Goal: Complete application form

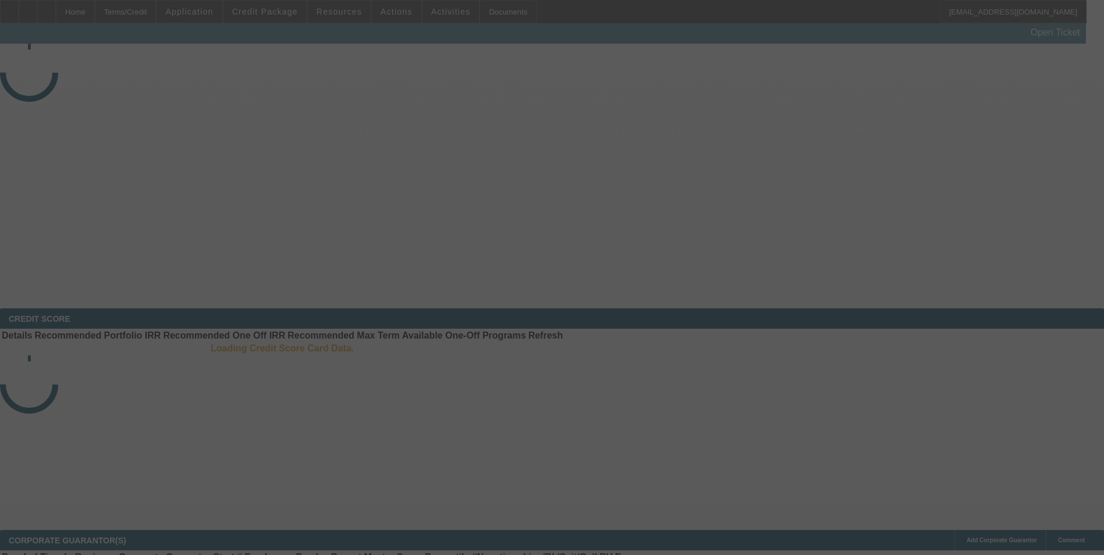
click at [270, 8] on div at bounding box center [552, 277] width 1104 height 555
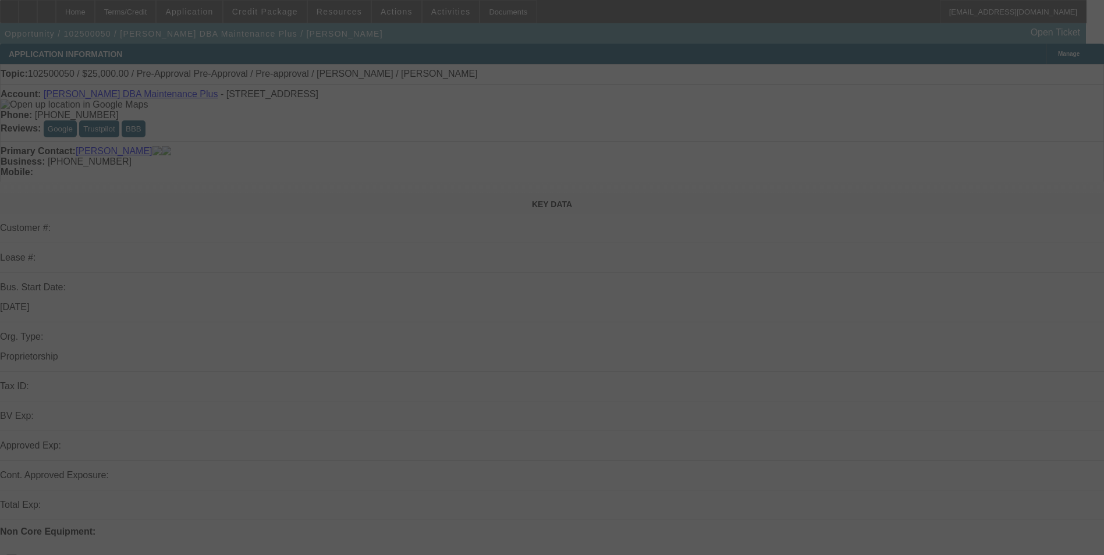
click at [276, 11] on div at bounding box center [552, 277] width 1104 height 555
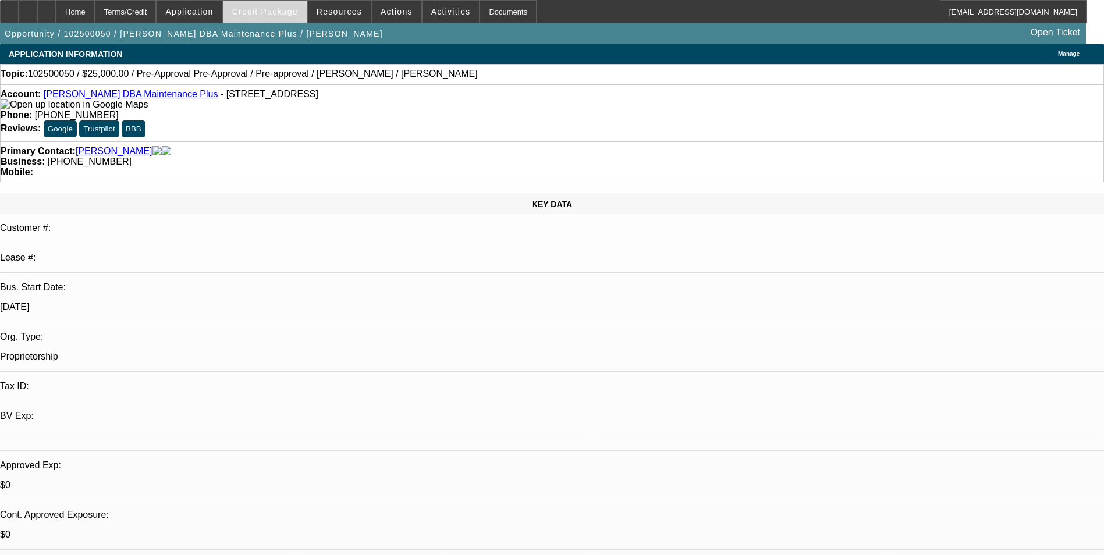
select select "0"
select select "0.1"
select select "0"
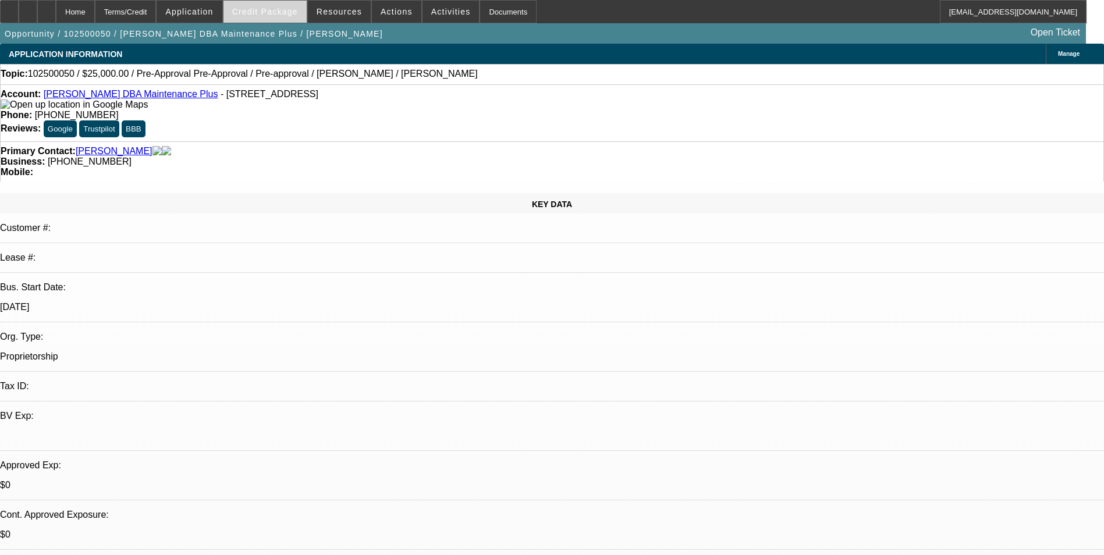
select select "0.1"
select select "2"
select select "0"
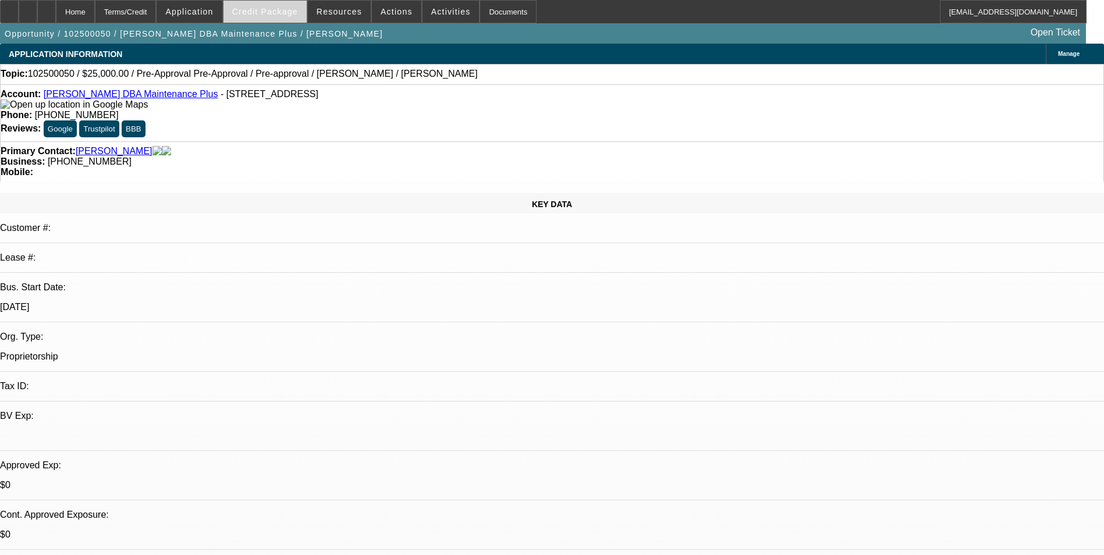
select select "2"
select select "0"
select select "1"
select select "4"
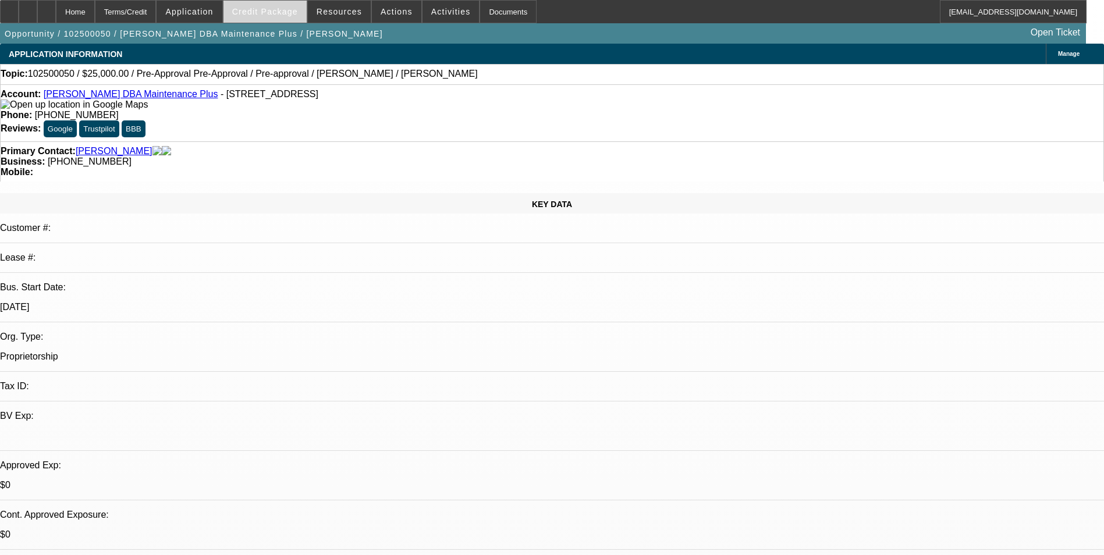
select select "1"
select select "4"
select select "1"
select select "2"
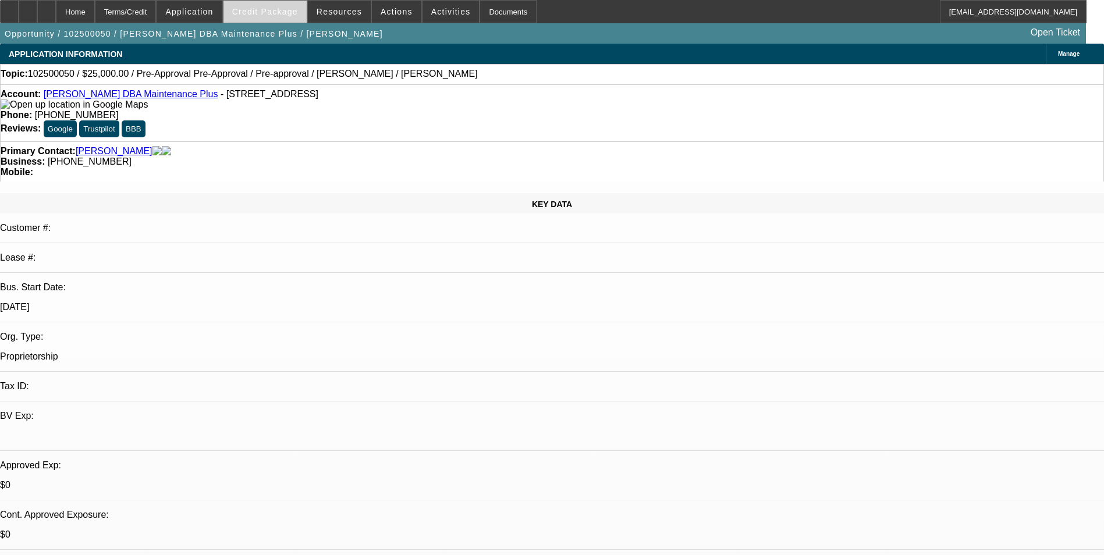
select select "6"
select select "1"
select select "2"
select select "6"
click at [271, 13] on span "Credit Package" at bounding box center [265, 11] width 66 height 9
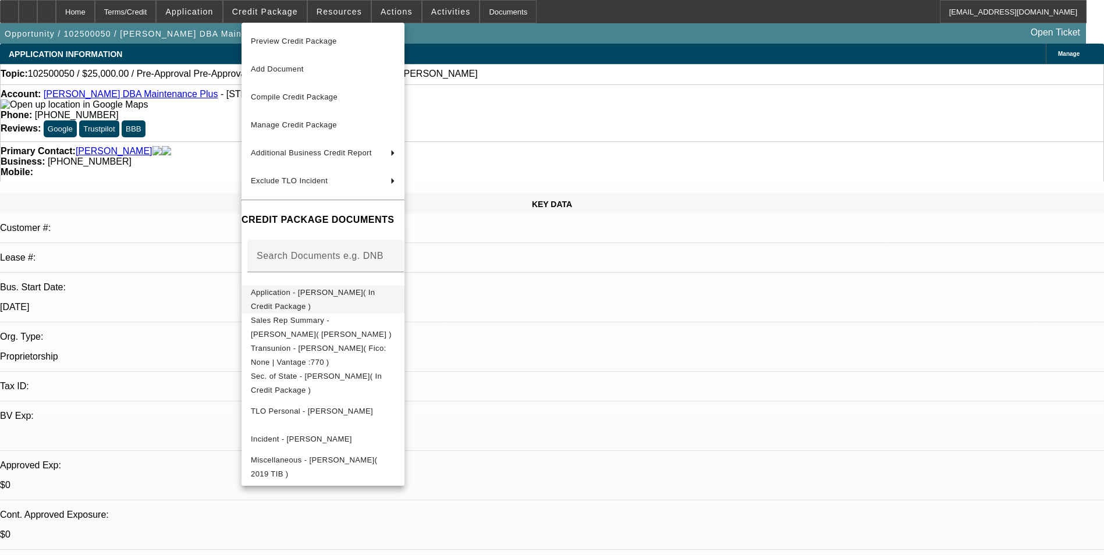
click at [358, 291] on span "Application - [PERSON_NAME]( In Credit Package )" at bounding box center [313, 299] width 124 height 23
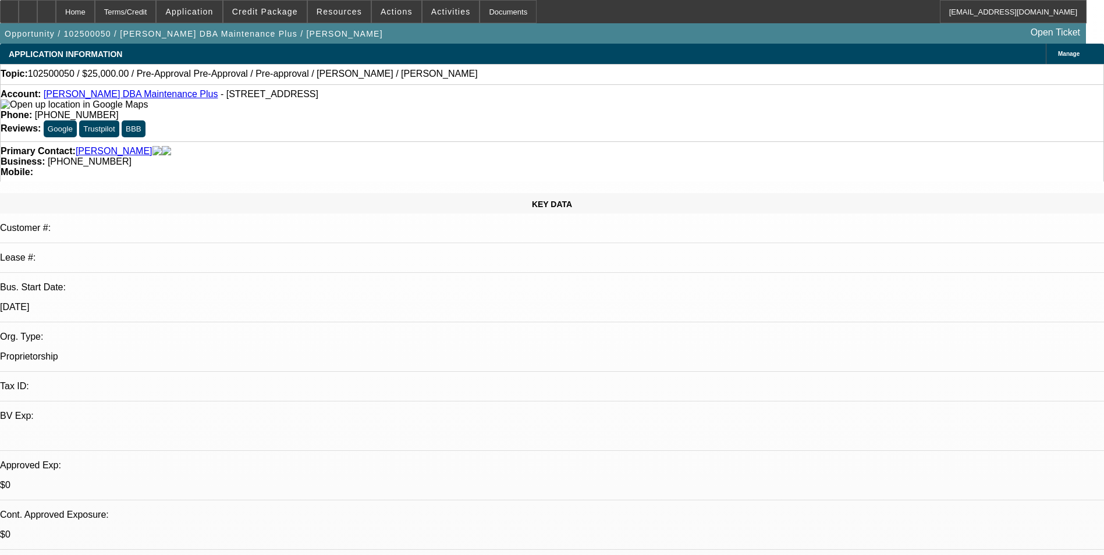
click at [1046, 54] on div "Manage" at bounding box center [1075, 54] width 58 height 20
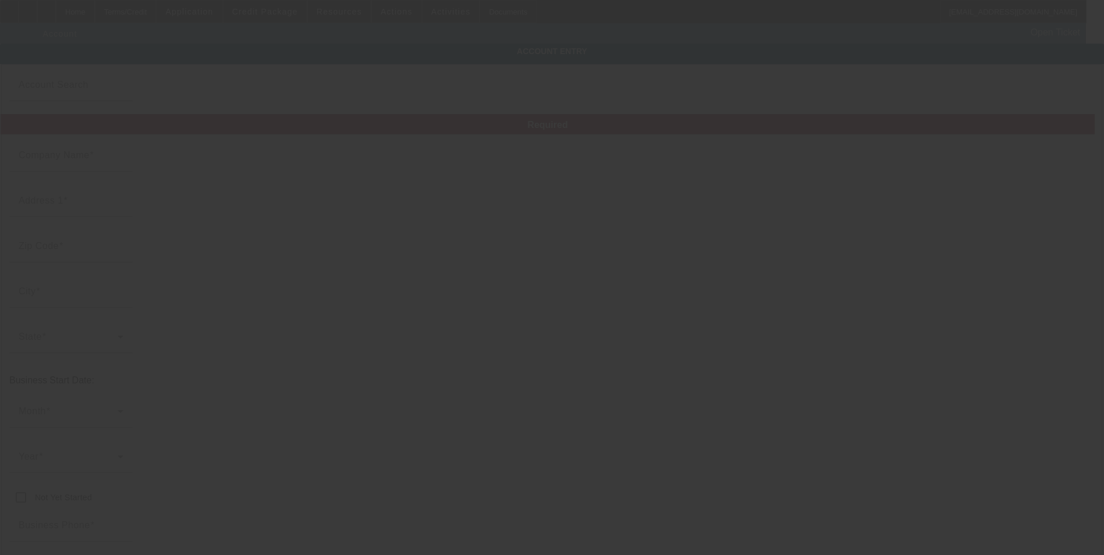
type input "[PERSON_NAME]"
type input "[STREET_ADDRESS]"
type input "55008"
type input "[GEOGRAPHIC_DATA]"
type input "[PHONE_NUMBER]"
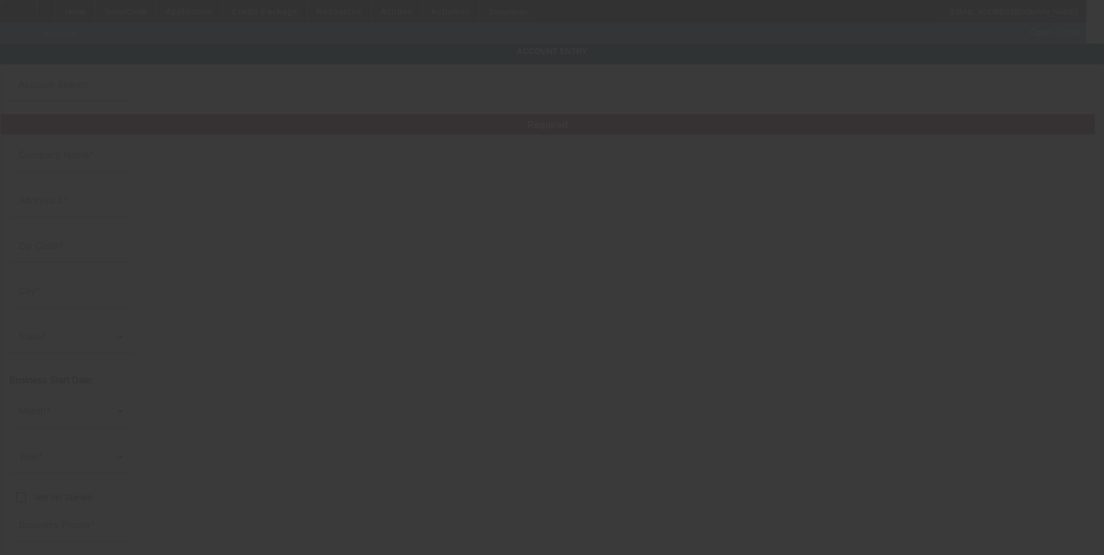
type input "Maintenance Plus"
type input "[EMAIL_ADDRESS][DOMAIN_NAME]"
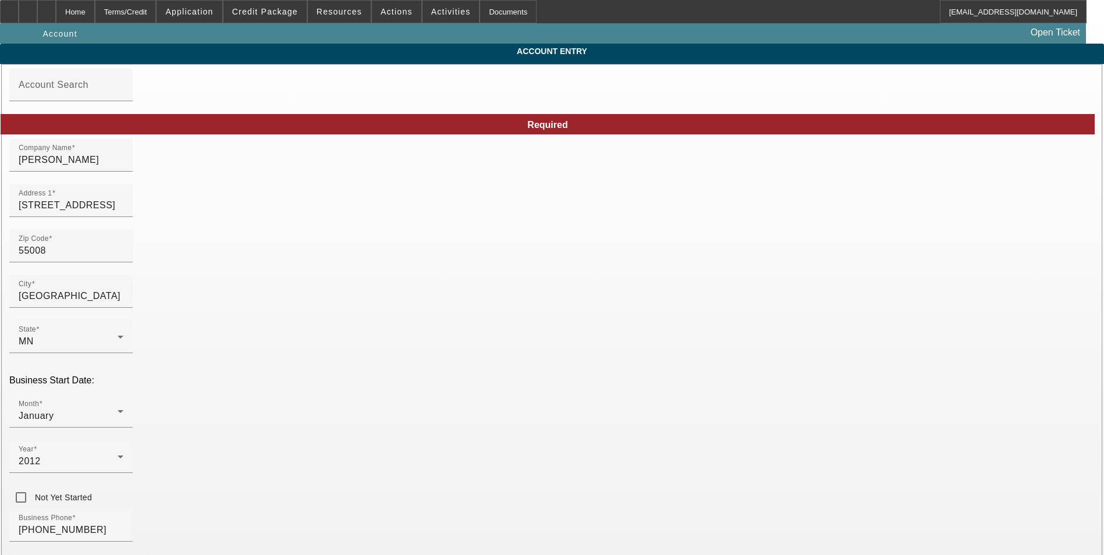
type input "[DATE]"
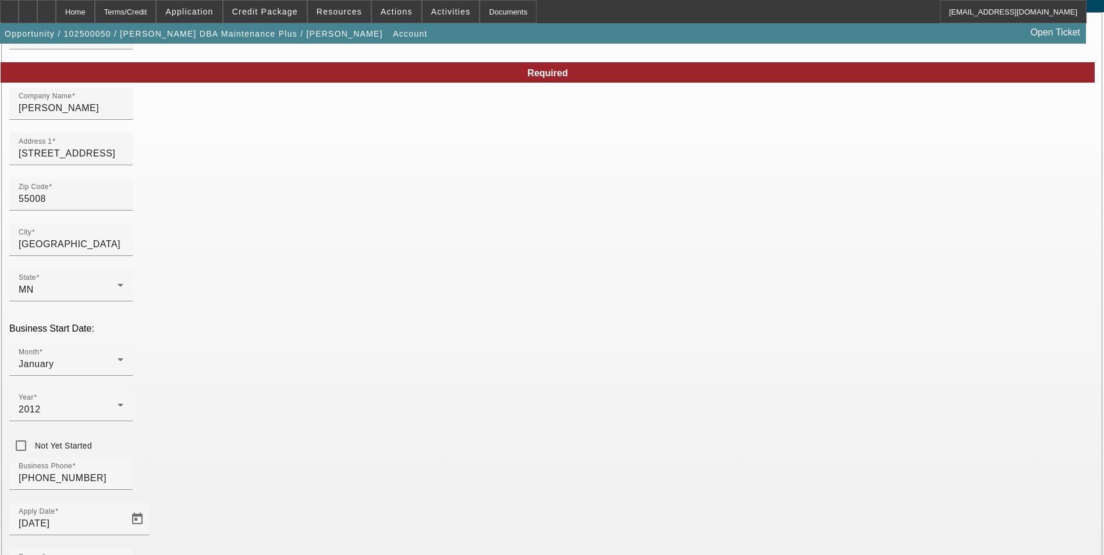
scroll to position [131, 0]
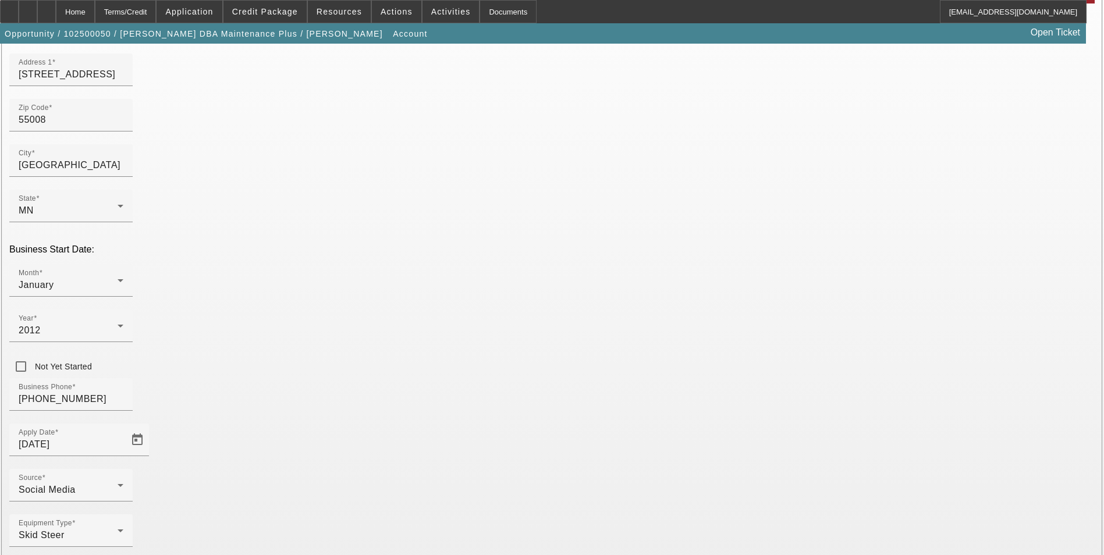
type input "469904220"
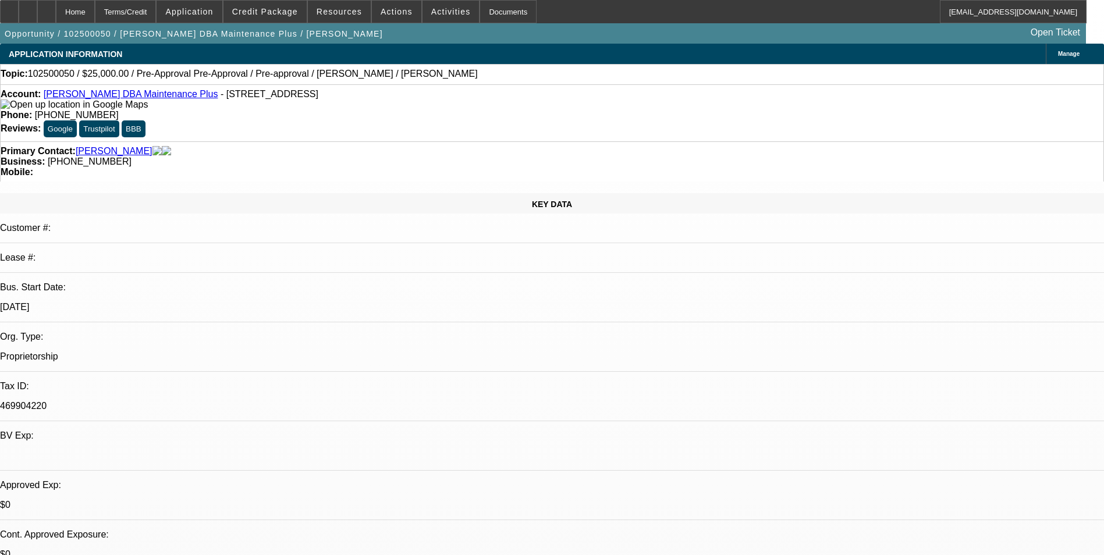
select select "0"
select select "0.1"
select select "4"
select select "0"
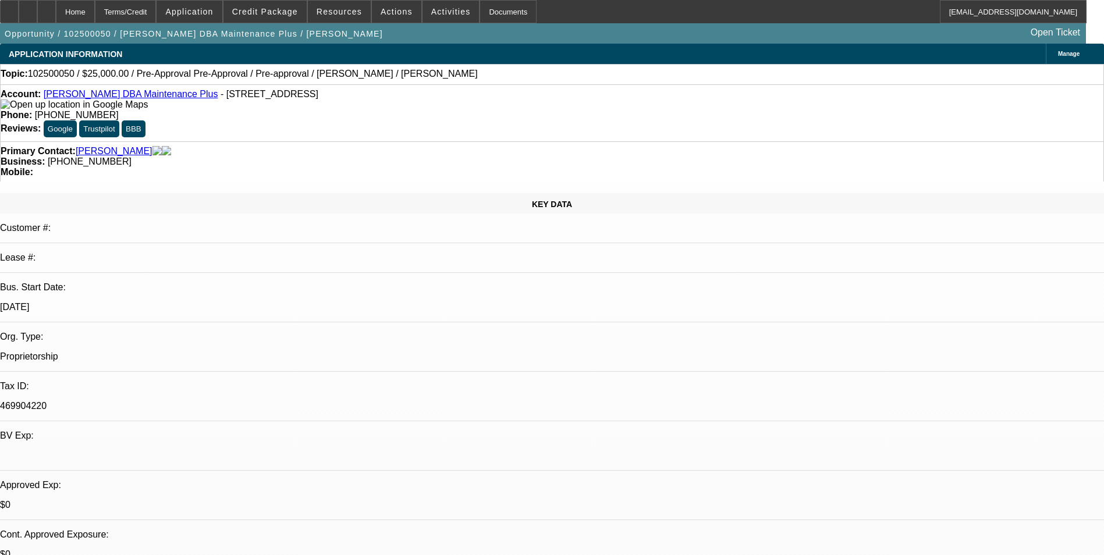
select select "0"
select select "0.1"
select select "4"
select select "0.1"
select select "2"
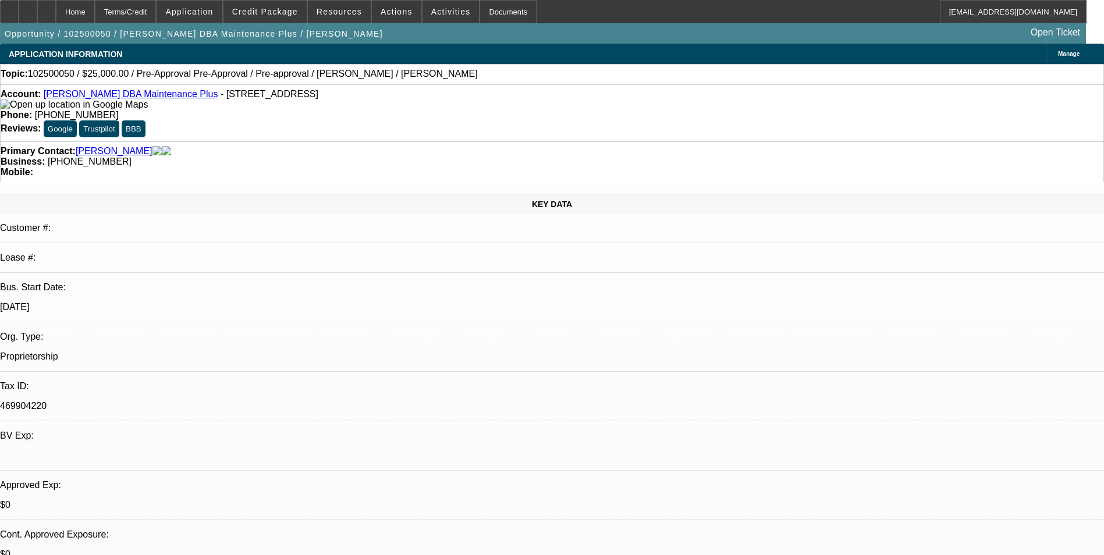
select select "2"
select select "0"
select select "6"
select select "0"
select select "2"
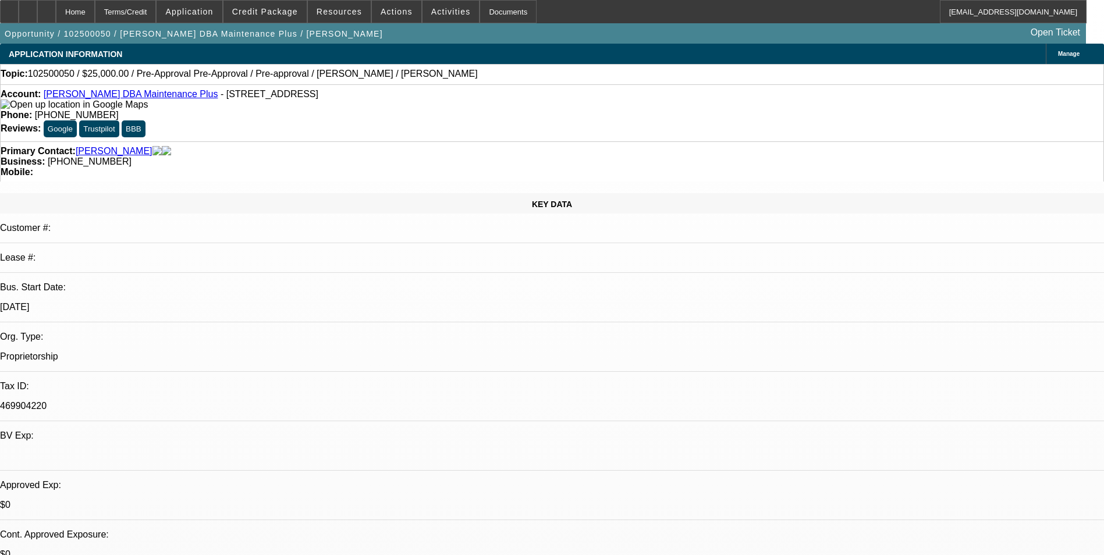
select select "2"
select select "0"
select select "6"
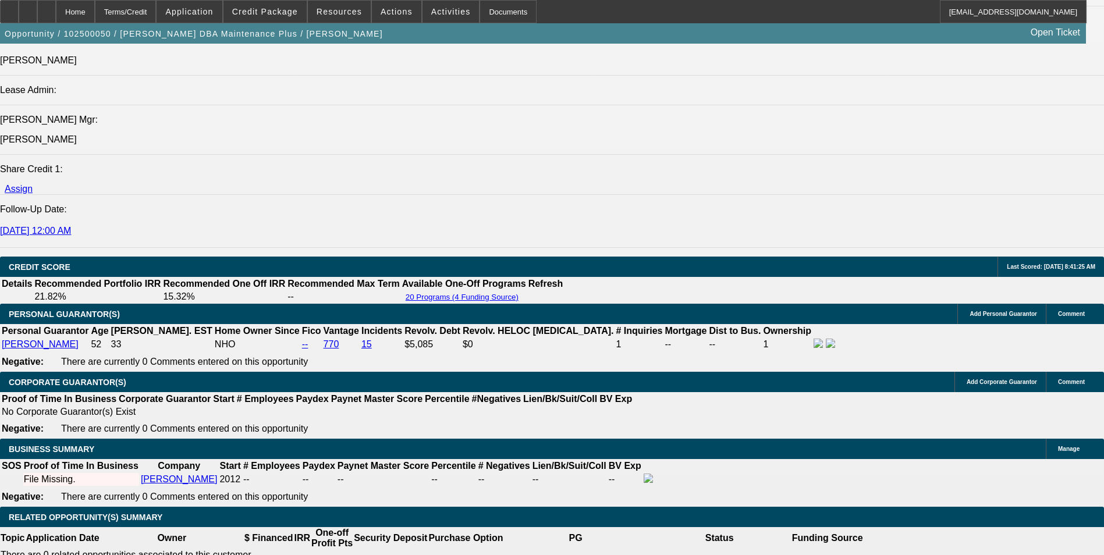
scroll to position [1513, 0]
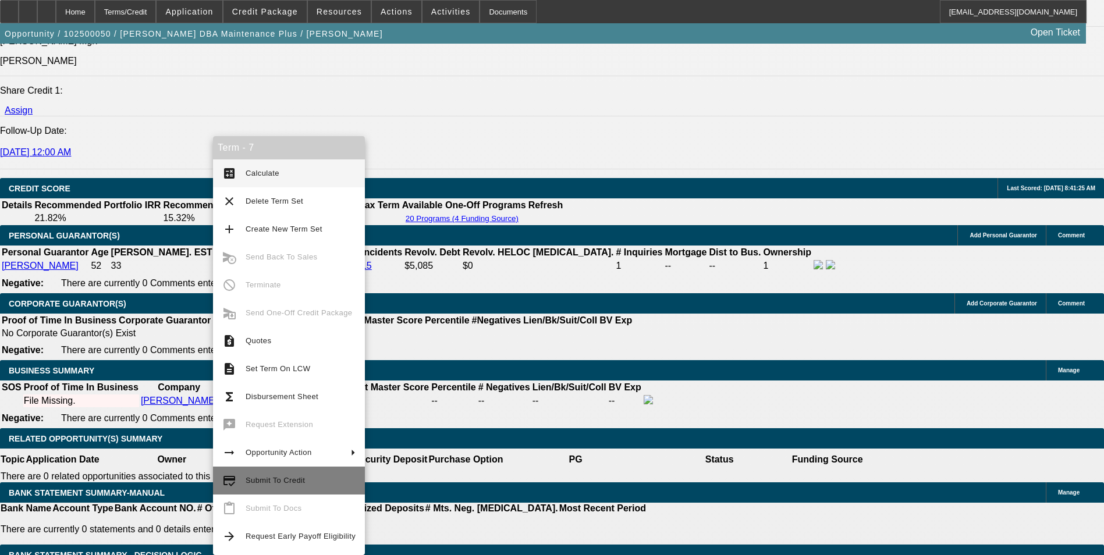
click at [311, 478] on span "Submit To Credit" at bounding box center [301, 481] width 110 height 14
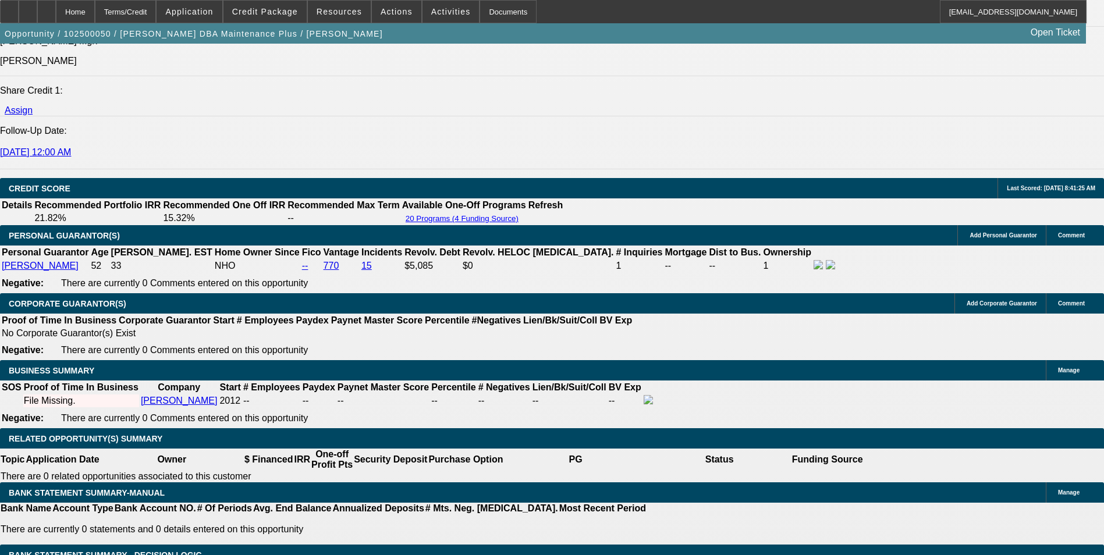
scroll to position [1548, 0]
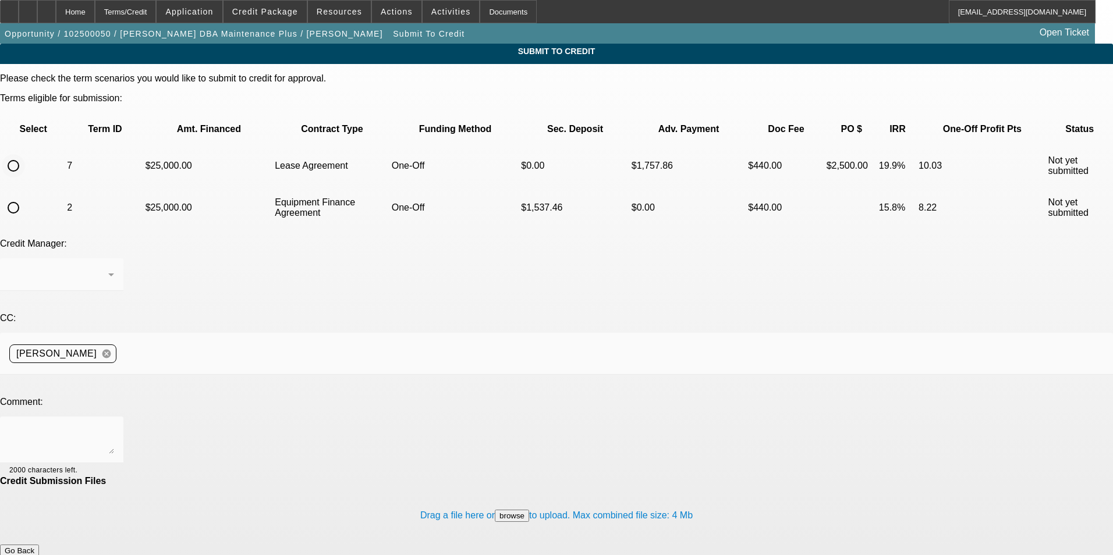
click at [25, 154] on input "radio" at bounding box center [13, 165] width 23 height 23
radio input "true"
click at [114, 426] on textarea at bounding box center [61, 440] width 105 height 28
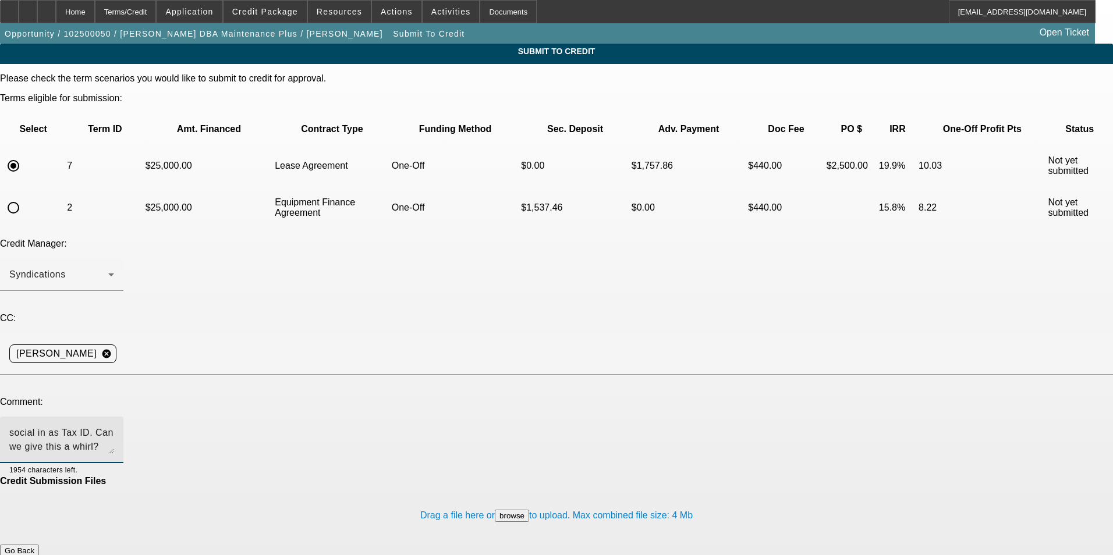
type textarea "social in as Tax ID. Can we give this a whirl?"
click at [33, 555] on button "Submit" at bounding box center [16, 563] width 33 height 12
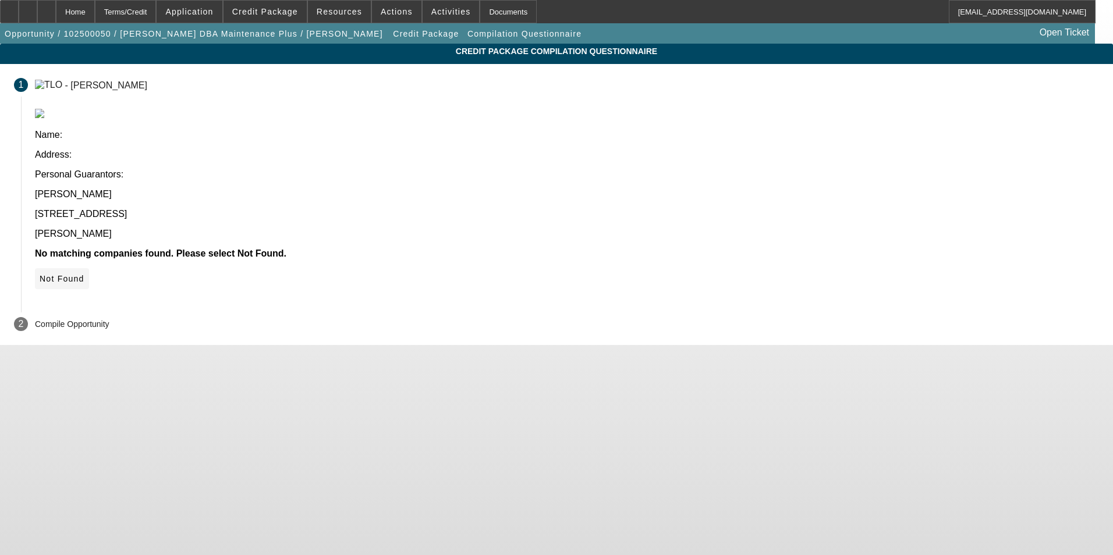
click at [84, 274] on span "Not Found" at bounding box center [62, 278] width 45 height 9
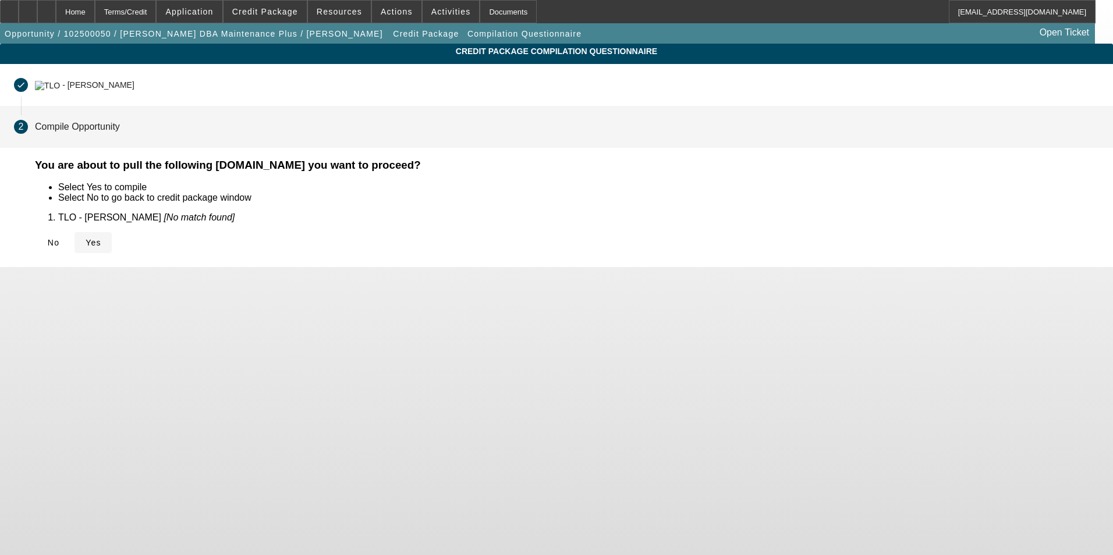
click at [86, 247] on icon at bounding box center [86, 242] width 0 height 9
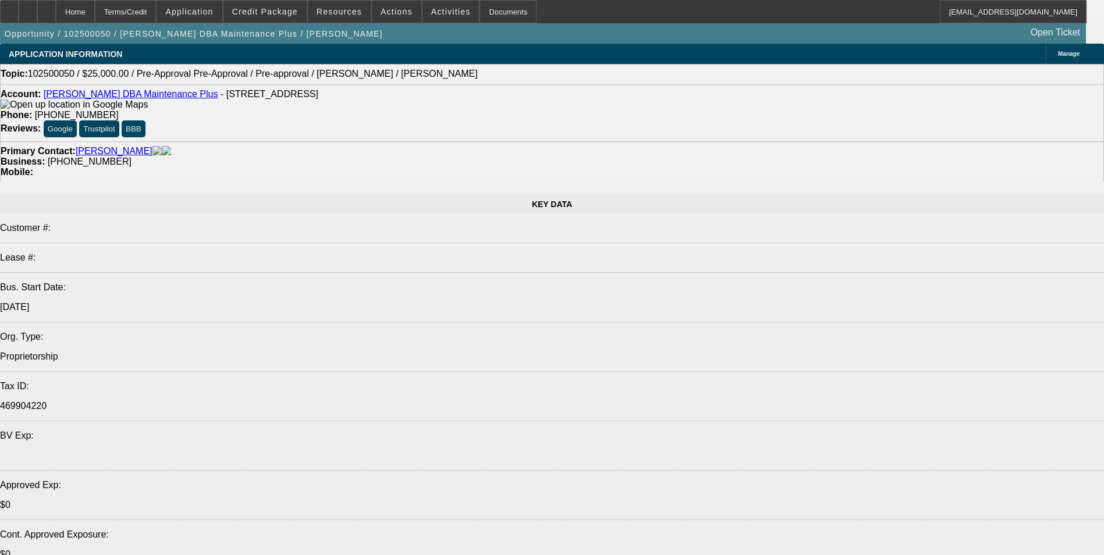
select select "0"
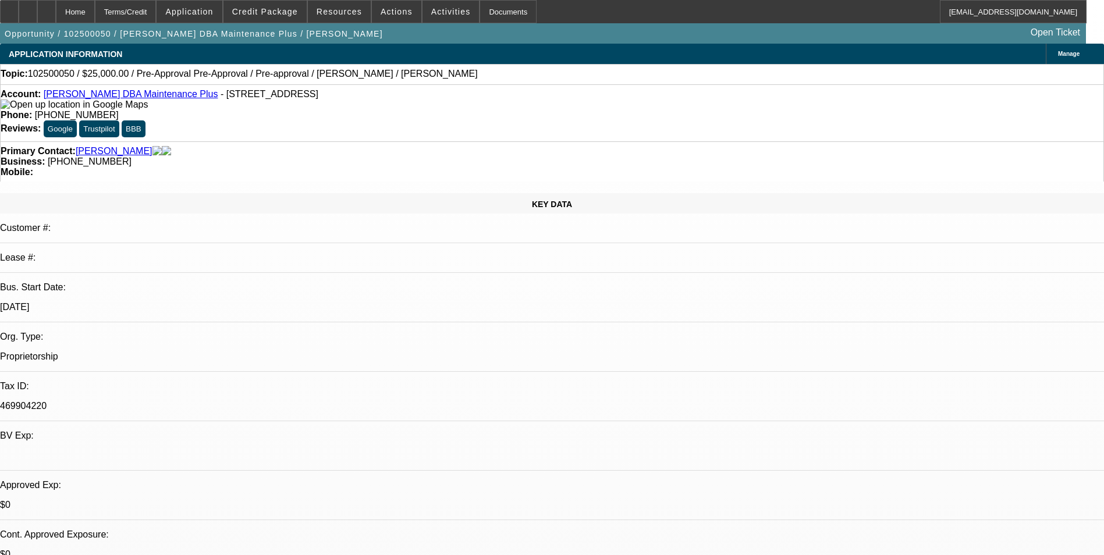
select select "0"
select select "0.1"
select select "4"
select select "0"
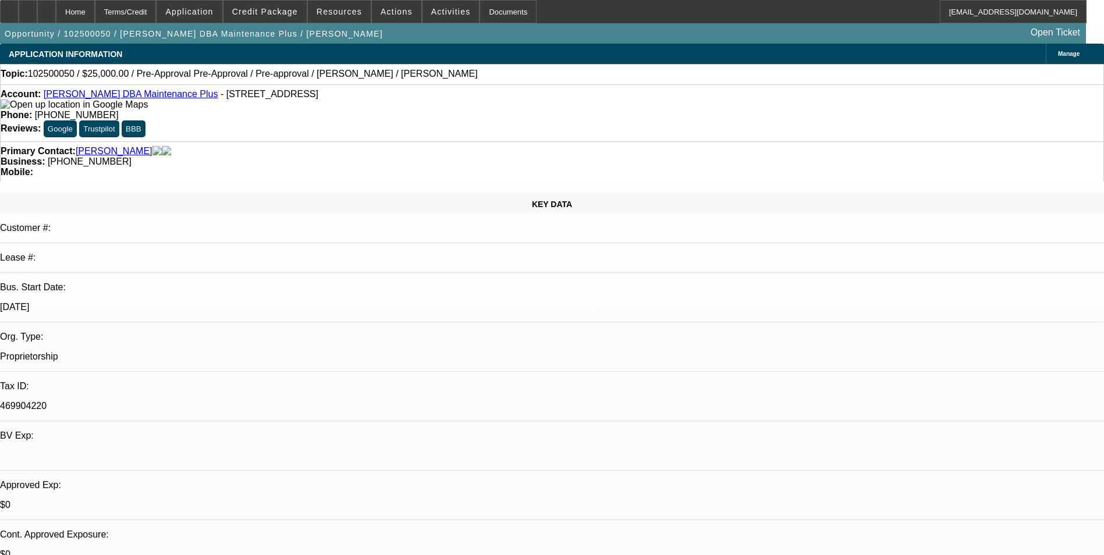
select select "0.1"
select select "4"
select select "0.1"
select select "2"
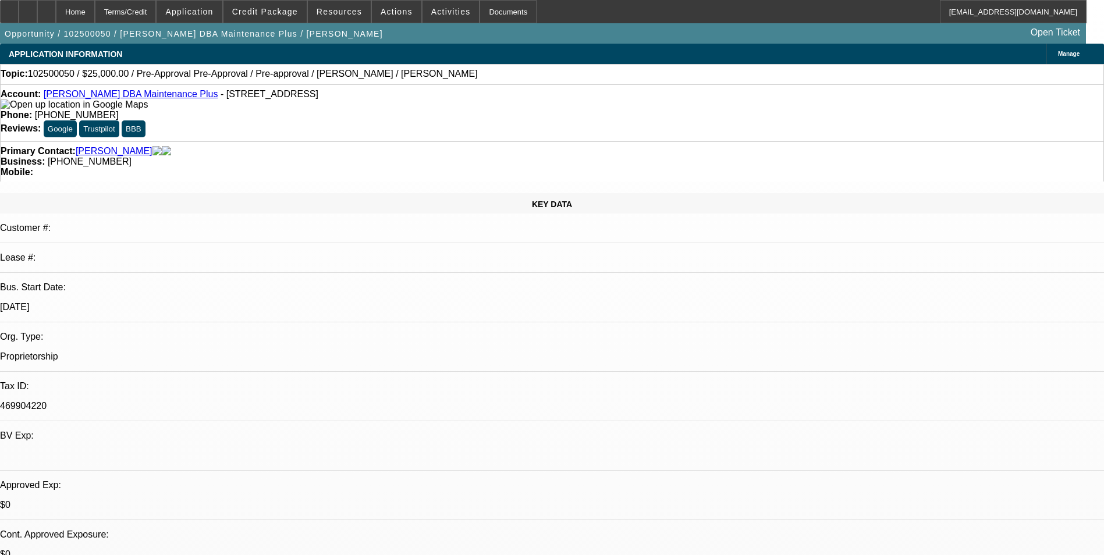
select select "0"
select select "6"
select select "0"
select select "2"
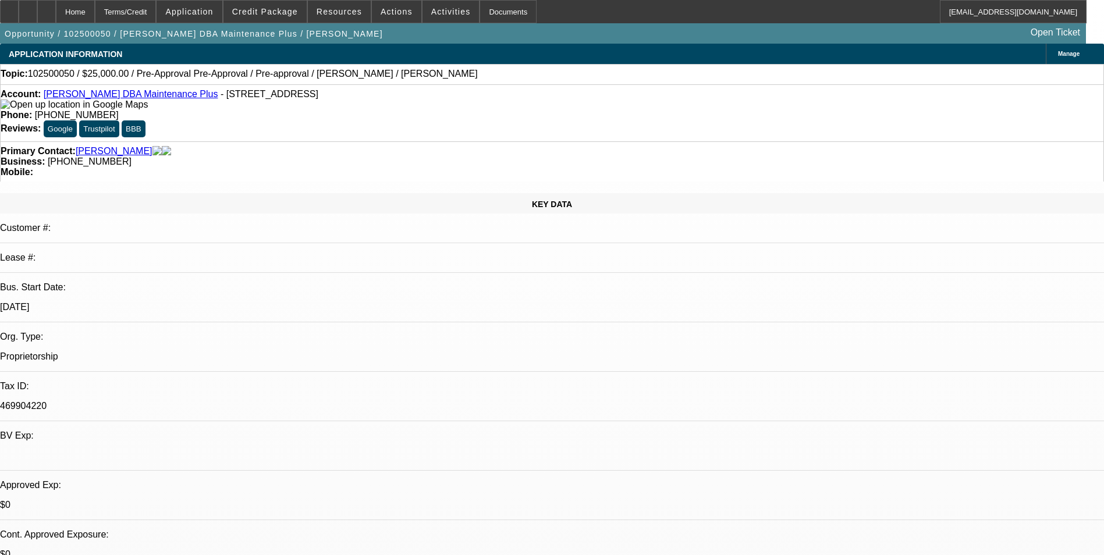
select select "0"
select select "6"
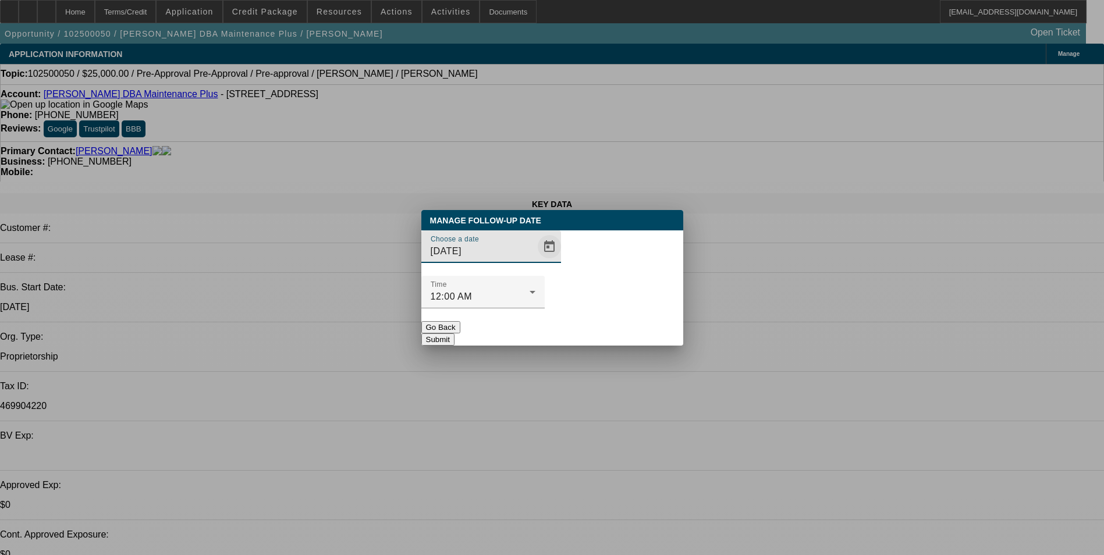
click at [535, 261] on span "Open calendar" at bounding box center [549, 247] width 28 height 28
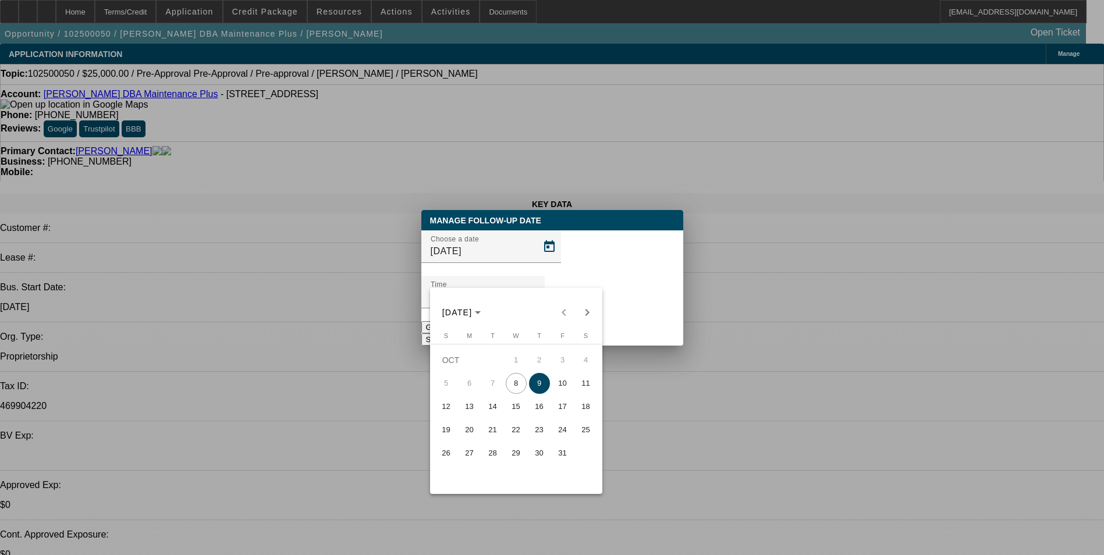
click at [310, 322] on div at bounding box center [552, 277] width 1104 height 555
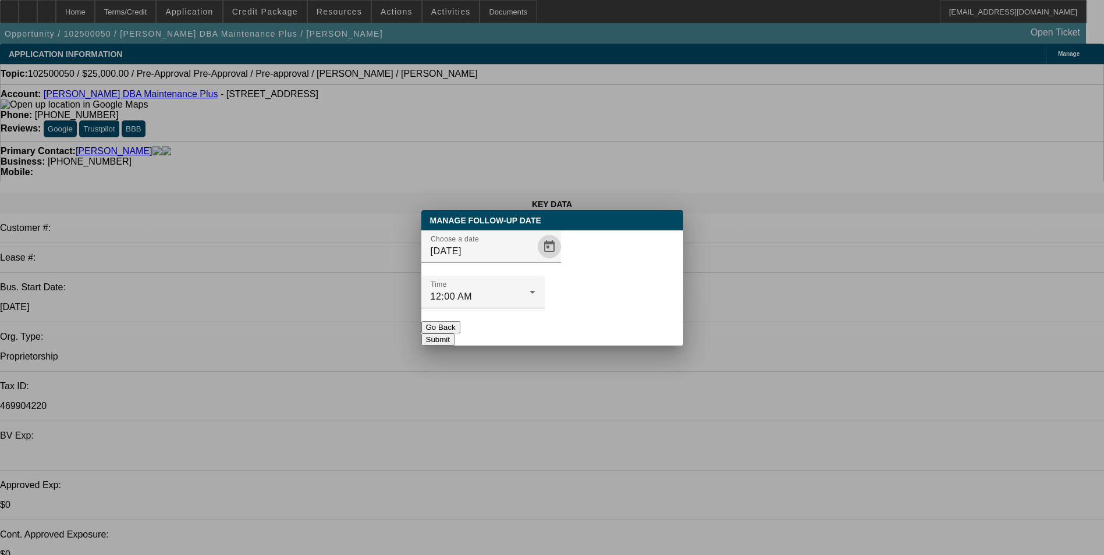
click at [460, 321] on button "Go Back" at bounding box center [440, 327] width 39 height 12
